Goal: Information Seeking & Learning: Learn about a topic

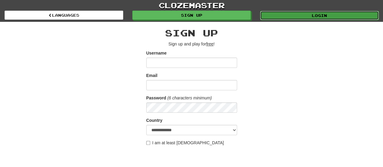
click at [283, 16] on link "Login" at bounding box center [319, 15] width 119 height 9
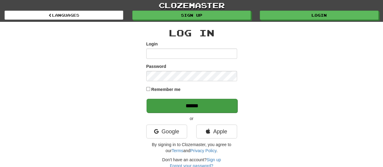
type input "**********"
click at [220, 108] on input "******" at bounding box center [191, 106] width 91 height 14
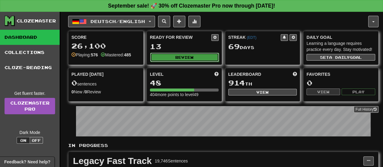
click at [173, 58] on button "Review" at bounding box center [184, 57] width 69 height 9
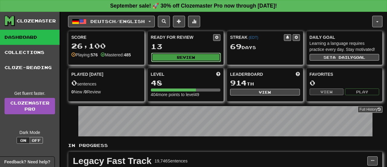
select select "**"
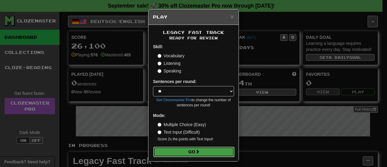
click at [188, 152] on button "Go" at bounding box center [193, 151] width 81 height 10
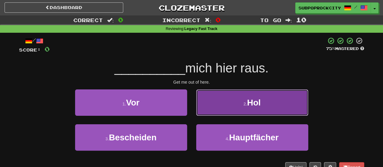
click at [217, 103] on button "2 . Hol" at bounding box center [252, 102] width 112 height 26
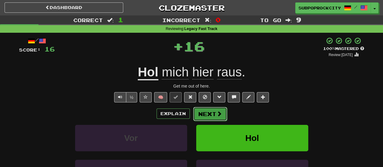
click at [215, 113] on button "Next" at bounding box center [210, 114] width 34 height 14
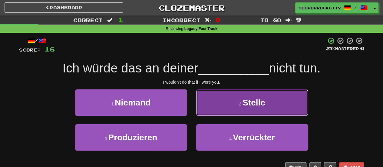
click at [215, 110] on button "2 . Stelle" at bounding box center [252, 102] width 112 height 26
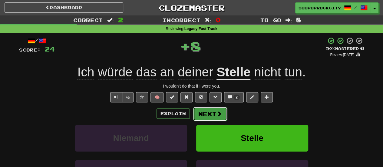
click at [213, 111] on button "Next" at bounding box center [210, 114] width 34 height 14
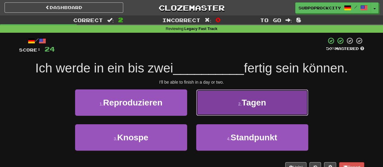
click at [213, 112] on button "2 . Tagen" at bounding box center [252, 102] width 112 height 26
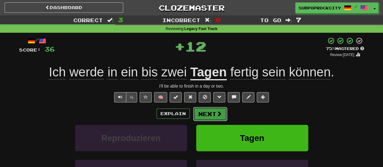
click at [212, 117] on button "Next" at bounding box center [210, 114] width 34 height 14
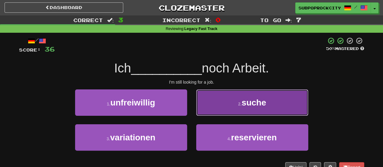
click at [214, 114] on button "2 . suche" at bounding box center [252, 102] width 112 height 26
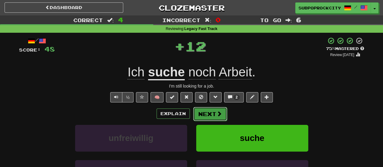
click at [212, 115] on button "Next" at bounding box center [210, 114] width 34 height 14
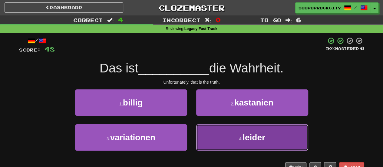
click at [212, 125] on button "4 . leider" at bounding box center [252, 137] width 112 height 26
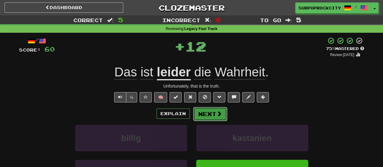
click at [212, 117] on button "Next" at bounding box center [210, 114] width 34 height 14
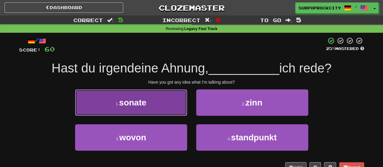
click at [182, 108] on button "1 . sonate" at bounding box center [131, 102] width 112 height 26
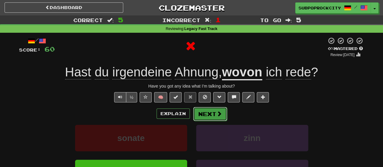
click at [206, 113] on button "Next" at bounding box center [210, 114] width 34 height 14
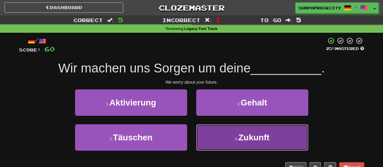
click at [201, 134] on button "4 . Zukunft" at bounding box center [252, 137] width 112 height 26
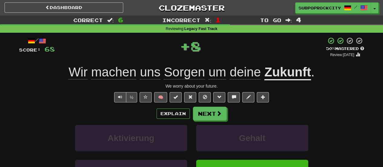
click at [205, 120] on div "Explain Next Aktivierung Gehalt Täuschen Zukunft Learn more: Aktivierung Gehalt…" at bounding box center [191, 155] width 345 height 97
click at [205, 116] on button "Next" at bounding box center [210, 114] width 34 height 14
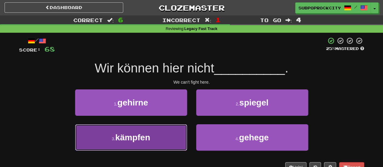
click at [167, 133] on button "3 . kämpfen" at bounding box center [131, 137] width 112 height 26
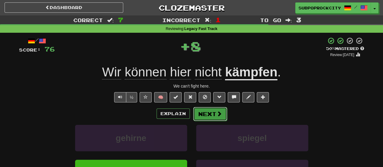
click at [205, 116] on button "Next" at bounding box center [210, 114] width 34 height 14
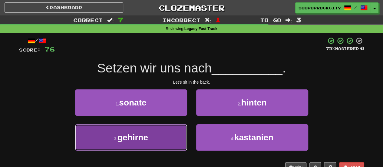
click at [176, 130] on button "3 . gehirne" at bounding box center [131, 137] width 112 height 26
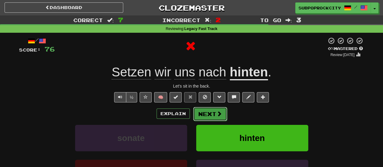
click at [206, 114] on button "Next" at bounding box center [210, 114] width 34 height 14
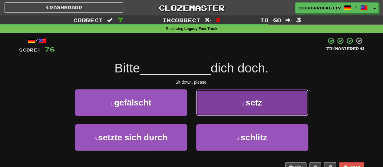
click at [207, 114] on button "2 . setz" at bounding box center [252, 102] width 112 height 26
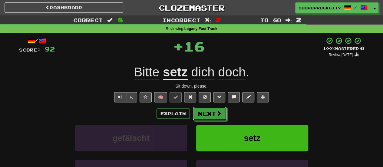
click at [207, 114] on button "Next" at bounding box center [210, 114] width 34 height 14
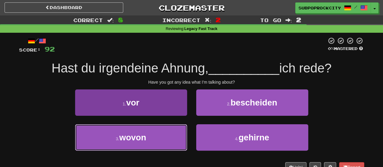
drag, startPoint x: 167, startPoint y: 136, endPoint x: 176, endPoint y: 129, distance: 11.3
click at [167, 136] on button "3 . wovon" at bounding box center [131, 137] width 112 height 26
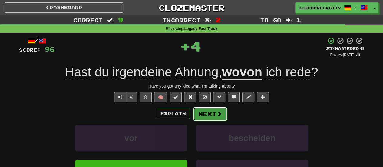
click at [200, 116] on button "Next" at bounding box center [210, 114] width 34 height 14
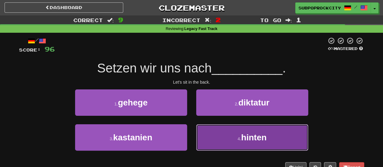
click at [208, 134] on button "4 . hinten" at bounding box center [252, 137] width 112 height 26
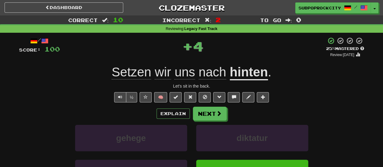
click at [204, 122] on div "Explain Next gehege diktatur kastanien hinten Learn more: gehege diktatur kasta…" at bounding box center [191, 155] width 345 height 97
click at [204, 120] on button "Next" at bounding box center [210, 114] width 34 height 14
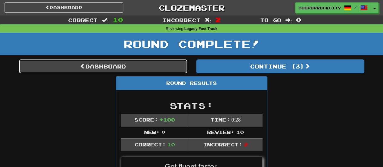
click at [163, 71] on link "Dashboard" at bounding box center [103, 66] width 168 height 14
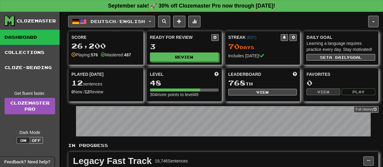
click at [137, 23] on span "Deutsch / English" at bounding box center [117, 21] width 54 height 5
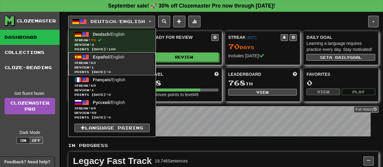
click at [128, 54] on link "Español / English Streak: 63 Review: 1 Points today: 0" at bounding box center [111, 63] width 87 height 23
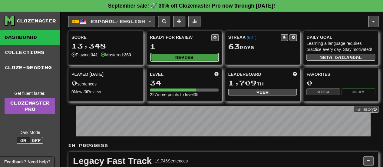
click at [153, 57] on button "Review" at bounding box center [184, 57] width 69 height 9
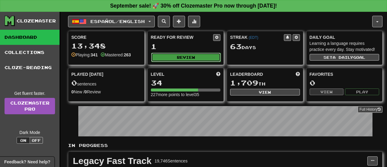
select select "**"
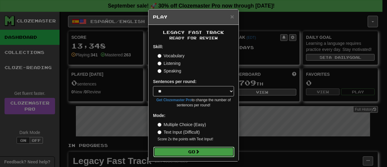
click at [176, 150] on button "Go" at bounding box center [193, 151] width 81 height 10
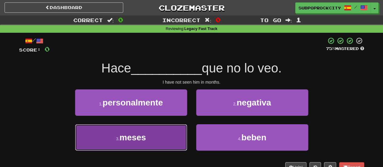
click at [171, 141] on button "3 . meses" at bounding box center [131, 137] width 112 height 26
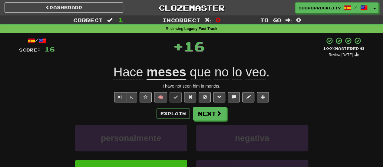
click at [209, 120] on div "Explain Next personalmente negativa meses beben Learn more: personalmente negat…" at bounding box center [191, 155] width 345 height 97
click at [208, 119] on button "Next" at bounding box center [210, 114] width 34 height 14
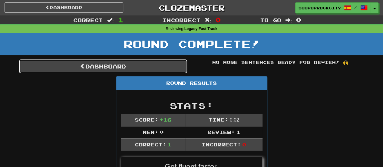
click at [132, 60] on link "Dashboard" at bounding box center [103, 66] width 168 height 14
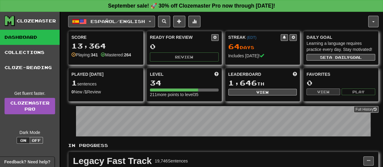
click at [130, 20] on span "Español / English" at bounding box center [117, 21] width 54 height 5
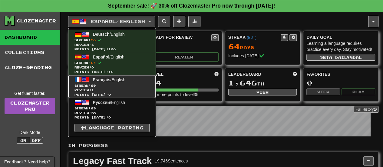
click at [126, 87] on span "Streak: 69" at bounding box center [111, 85] width 75 height 5
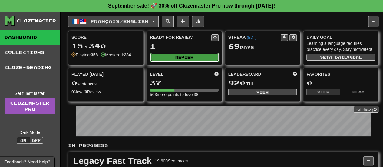
click at [172, 59] on button "Review" at bounding box center [184, 57] width 69 height 9
select select "**"
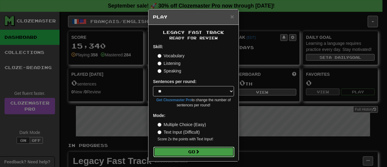
click at [177, 150] on button "Go" at bounding box center [193, 151] width 81 height 10
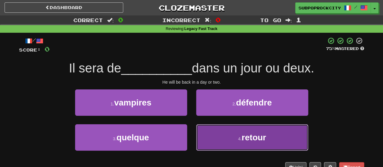
click at [218, 128] on button "4 . retour" at bounding box center [252, 137] width 112 height 26
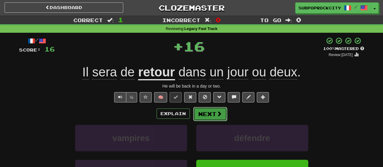
click at [205, 110] on button "Next" at bounding box center [210, 114] width 34 height 14
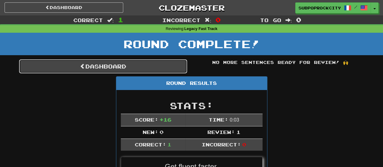
click at [150, 68] on link "Dashboard" at bounding box center [103, 66] width 168 height 14
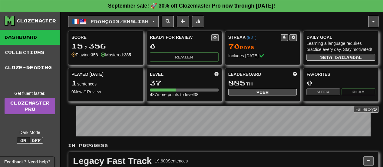
click at [119, 22] on span "Français / English" at bounding box center [119, 21] width 58 height 5
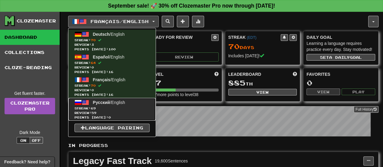
click at [123, 101] on span "Русский / English" at bounding box center [109, 102] width 32 height 5
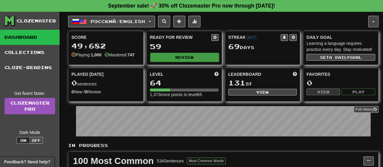
click at [175, 60] on div "Ready for Review 59 Review" at bounding box center [184, 47] width 75 height 33
click at [175, 60] on button "Review" at bounding box center [184, 57] width 69 height 9
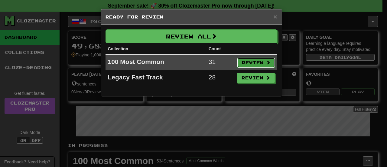
click at [244, 64] on button "Review" at bounding box center [256, 62] width 38 height 10
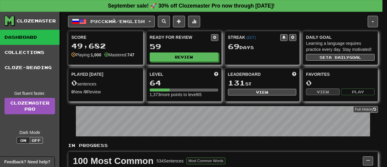
select select "**"
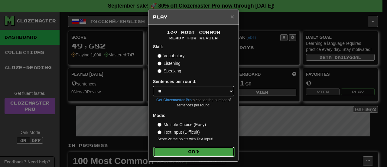
click at [228, 150] on button "Go" at bounding box center [193, 151] width 81 height 10
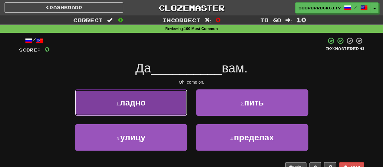
click at [171, 111] on button "1 . ладно" at bounding box center [131, 102] width 112 height 26
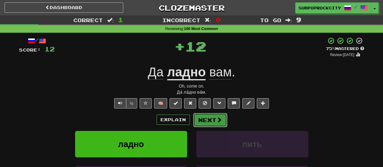
click at [205, 116] on button "Next" at bounding box center [210, 120] width 34 height 14
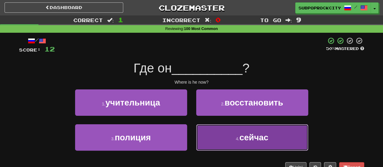
click at [208, 134] on button "4 . сейчас" at bounding box center [252, 137] width 112 height 26
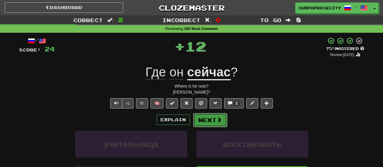
click at [198, 116] on button "Next" at bounding box center [210, 120] width 34 height 14
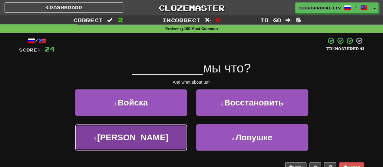
click at [176, 134] on button "3 . А" at bounding box center [131, 137] width 112 height 26
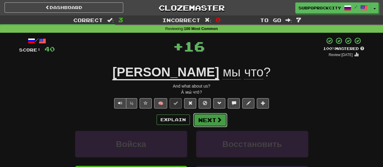
click at [209, 118] on button "Next" at bounding box center [210, 120] width 34 height 14
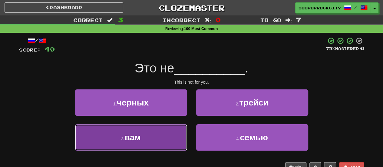
click at [179, 140] on button "3 . вам" at bounding box center [131, 137] width 112 height 26
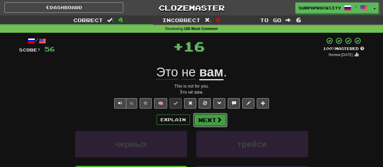
click at [200, 120] on button "Next" at bounding box center [210, 120] width 34 height 14
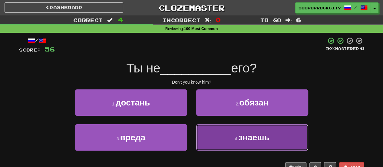
click at [211, 133] on button "4 . знаешь" at bounding box center [252, 137] width 112 height 26
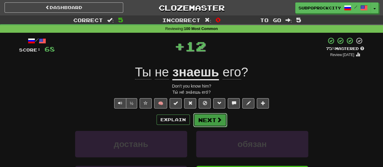
click at [205, 121] on button "Next" at bounding box center [210, 120] width 34 height 14
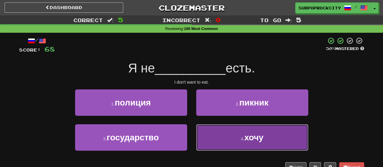
click at [208, 134] on button "4 . хочу" at bounding box center [252, 137] width 112 height 26
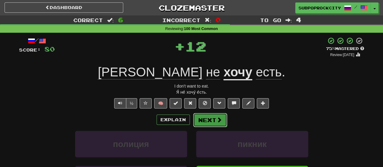
click at [203, 118] on button "Next" at bounding box center [210, 120] width 34 height 14
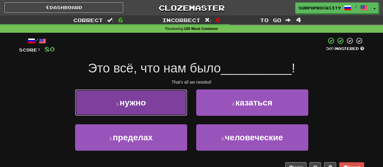
click at [168, 113] on button "1 . нужно" at bounding box center [131, 102] width 112 height 26
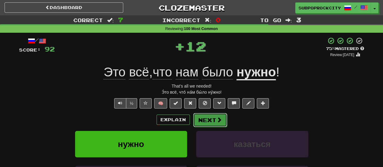
click at [204, 121] on button "Next" at bounding box center [210, 120] width 34 height 14
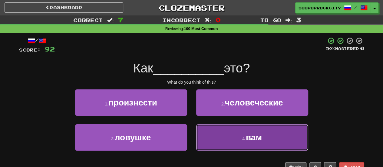
click at [202, 136] on button "4 . вам" at bounding box center [252, 137] width 112 height 26
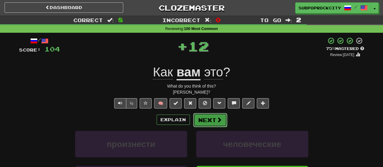
click at [201, 118] on button "Next" at bounding box center [210, 120] width 34 height 14
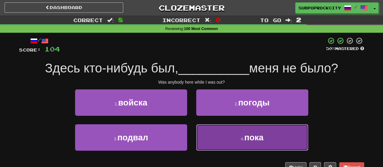
click at [201, 133] on button "4 . пока" at bounding box center [252, 137] width 112 height 26
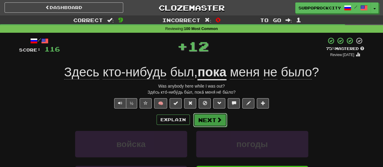
click at [203, 120] on button "Next" at bounding box center [210, 120] width 34 height 14
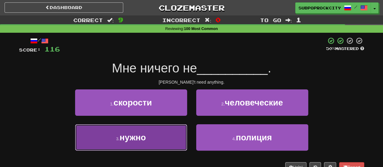
click at [163, 133] on button "3 . нужно" at bounding box center [131, 137] width 112 height 26
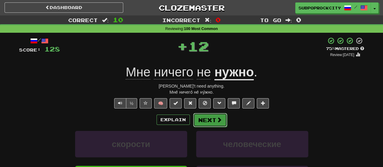
click at [202, 120] on button "Next" at bounding box center [210, 120] width 34 height 14
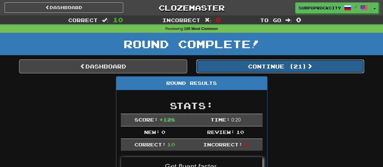
click at [216, 65] on button "Continue ( 21 )" at bounding box center [280, 66] width 168 height 14
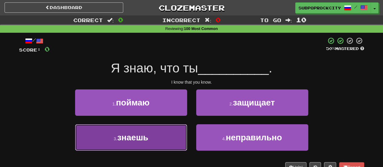
click at [151, 139] on button "3 . знаешь" at bounding box center [131, 137] width 112 height 26
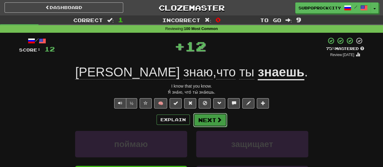
click at [201, 118] on button "Next" at bounding box center [210, 120] width 34 height 14
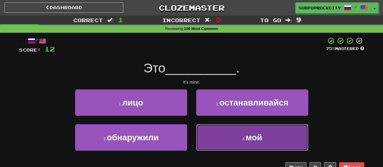
click at [198, 136] on button "4 . мой" at bounding box center [252, 137] width 112 height 26
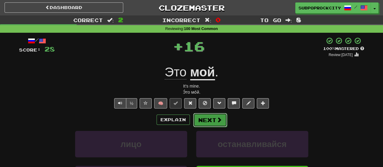
click at [199, 118] on button "Next" at bounding box center [210, 120] width 34 height 14
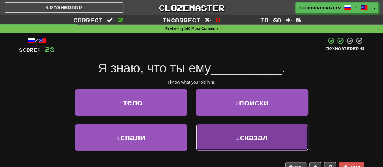
click at [214, 138] on button "4 . сказал" at bounding box center [252, 137] width 112 height 26
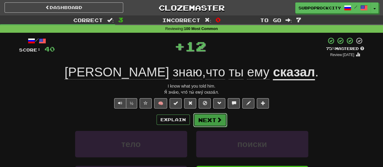
click at [209, 121] on button "Next" at bounding box center [210, 120] width 34 height 14
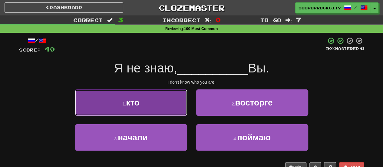
click at [176, 114] on button "1 . кто" at bounding box center [131, 102] width 112 height 26
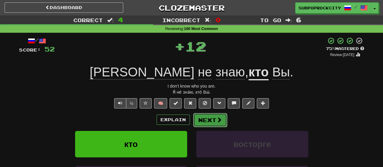
click at [209, 121] on button "Next" at bounding box center [210, 120] width 34 height 14
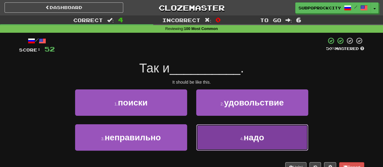
click at [209, 129] on button "4 . надо" at bounding box center [252, 137] width 112 height 26
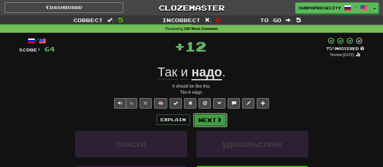
click at [208, 113] on div "Explain Next" at bounding box center [191, 120] width 345 height 14
click at [207, 117] on button "Next" at bounding box center [210, 120] width 34 height 14
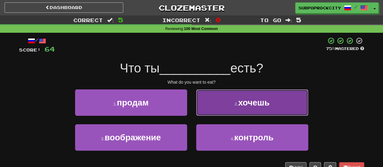
click at [206, 112] on button "2 . хочешь" at bounding box center [252, 102] width 112 height 26
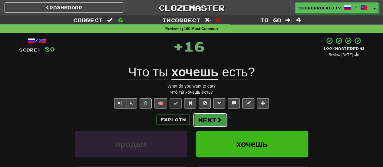
click at [204, 124] on button "Next" at bounding box center [210, 120] width 34 height 14
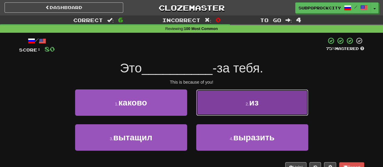
click at [204, 113] on button "2 . из" at bounding box center [252, 102] width 112 height 26
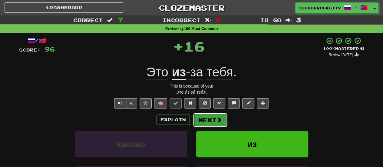
click at [205, 123] on button "Next" at bounding box center [210, 120] width 34 height 14
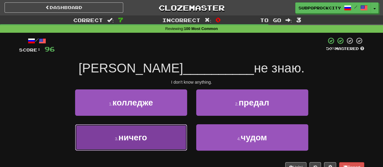
click at [184, 132] on button "3 . ничего" at bounding box center [131, 137] width 112 height 26
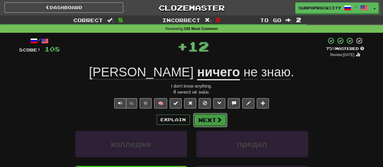
click at [201, 118] on button "Next" at bounding box center [210, 120] width 34 height 14
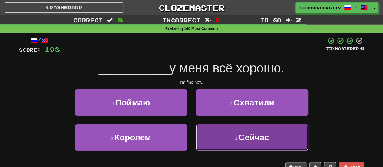
click at [205, 133] on button "4 . Сейчас" at bounding box center [252, 137] width 112 height 26
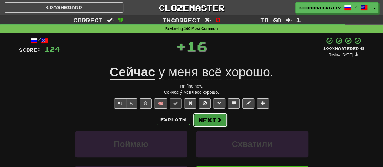
click at [205, 118] on button "Next" at bounding box center [210, 120] width 34 height 14
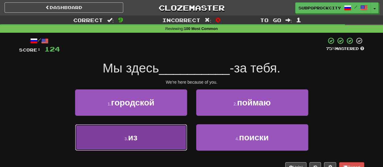
click at [165, 133] on button "3 . из" at bounding box center [131, 137] width 112 height 26
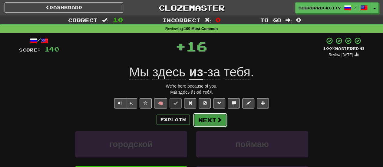
click at [210, 118] on button "Next" at bounding box center [210, 120] width 34 height 14
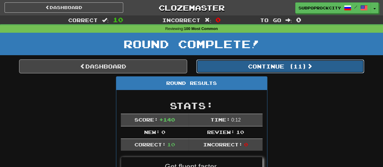
click at [220, 65] on button "Continue ( 11 )" at bounding box center [280, 66] width 168 height 14
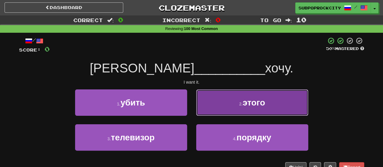
click at [206, 102] on button "2 . этого" at bounding box center [252, 102] width 112 height 26
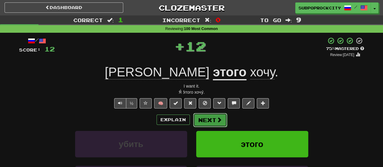
click at [207, 120] on button "Next" at bounding box center [210, 120] width 34 height 14
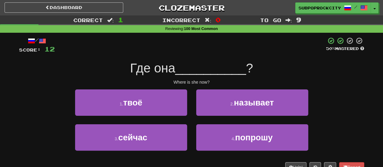
click at [187, 137] on div "3 . сейчас" at bounding box center [131, 141] width 121 height 35
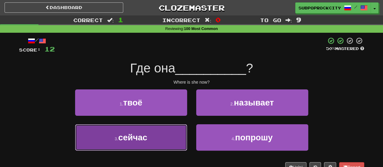
click at [168, 137] on button "3 . сейчас" at bounding box center [131, 137] width 112 height 26
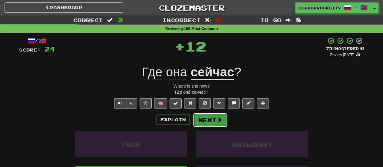
click at [195, 119] on button "Next" at bounding box center [210, 120] width 34 height 14
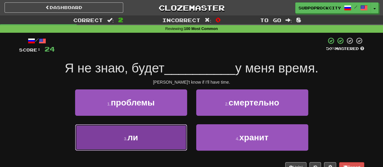
click at [172, 141] on button "3 . ли" at bounding box center [131, 137] width 112 height 26
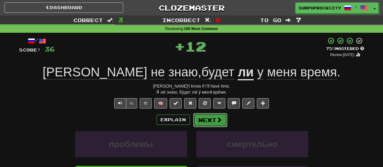
click at [206, 122] on button "Next" at bounding box center [210, 120] width 34 height 14
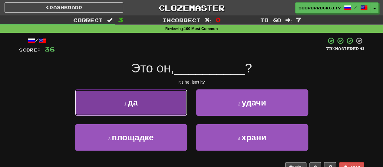
click at [178, 108] on button "1 . да" at bounding box center [131, 102] width 112 height 26
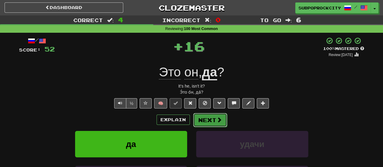
click at [206, 121] on button "Next" at bounding box center [210, 120] width 34 height 14
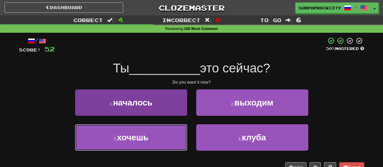
click at [173, 136] on button "3 . хочешь" at bounding box center [131, 137] width 112 height 26
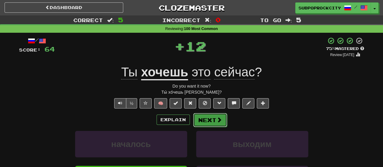
click at [205, 124] on button "Next" at bounding box center [210, 120] width 34 height 14
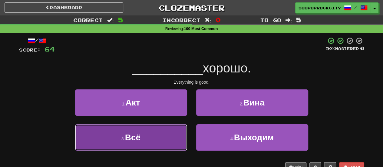
click at [171, 137] on button "3 . Всё" at bounding box center [131, 137] width 112 height 26
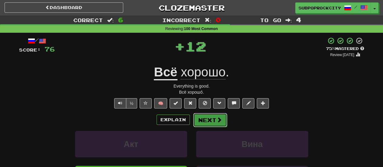
click at [203, 118] on button "Next" at bounding box center [210, 120] width 34 height 14
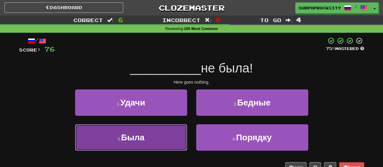
click at [178, 131] on button "3 . Была" at bounding box center [131, 137] width 112 height 26
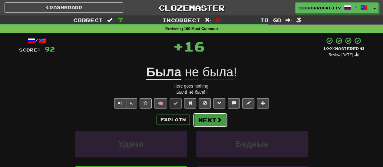
click at [206, 122] on button "Next" at bounding box center [210, 120] width 34 height 14
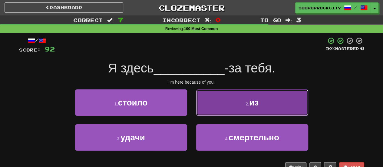
click at [208, 108] on button "2 . из" at bounding box center [252, 102] width 112 height 26
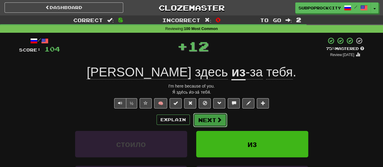
click at [208, 120] on button "Next" at bounding box center [210, 120] width 34 height 14
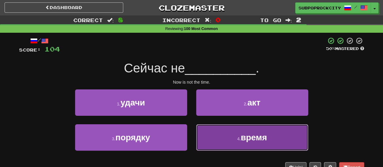
click at [201, 133] on button "4 . время" at bounding box center [252, 137] width 112 height 26
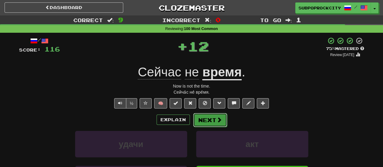
click at [200, 114] on button "Next" at bounding box center [210, 120] width 34 height 14
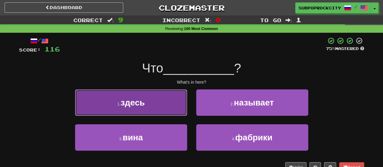
click at [174, 113] on button "1 . здесь" at bounding box center [131, 102] width 112 height 26
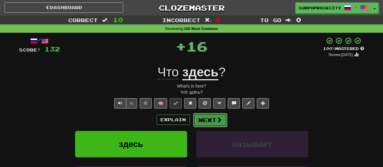
click at [207, 121] on button "Next" at bounding box center [210, 120] width 34 height 14
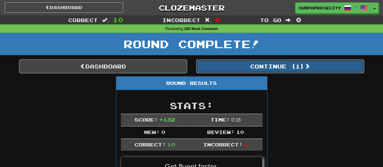
click at [215, 71] on button "Continue ( 1 )" at bounding box center [280, 66] width 168 height 14
